Goal: Book appointment/travel/reservation

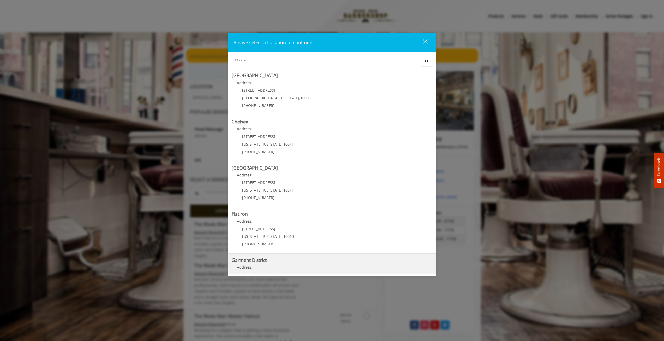
click at [264, 263] on District "Garment District Address: [STREET_ADDRESS][US_STATE][US_STATE] (212) 997-4247" at bounding box center [332, 276] width 201 height 38
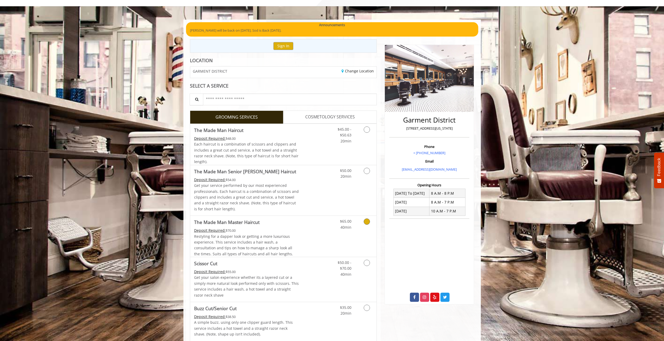
scroll to position [52, 0]
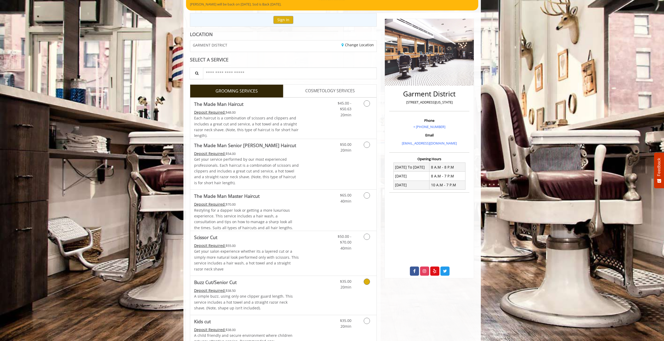
click at [366, 280] on icon "Grooming services" at bounding box center [367, 281] width 6 height 6
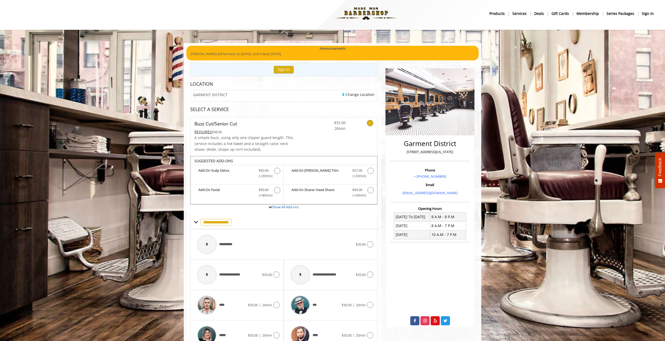
scroll to position [121, 0]
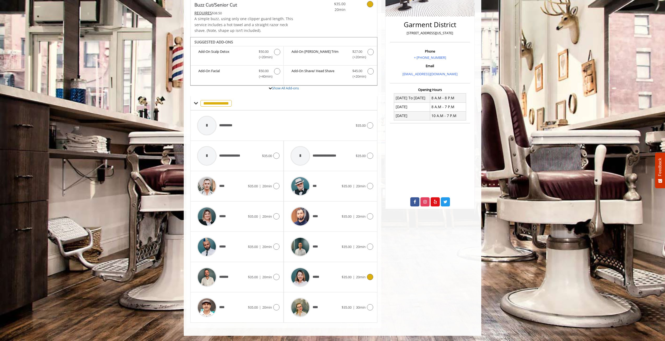
click at [306, 275] on img at bounding box center [300, 277] width 20 height 20
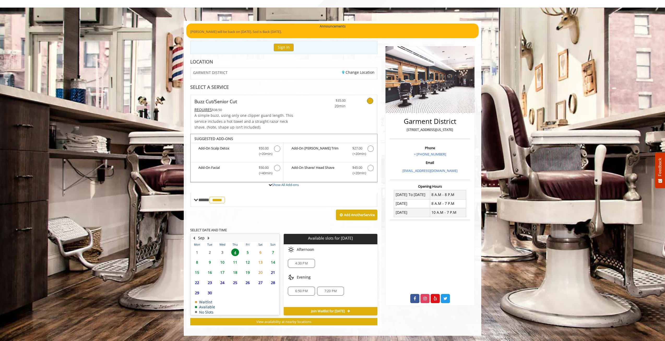
scroll to position [0, 0]
